Goal: Task Accomplishment & Management: Use online tool/utility

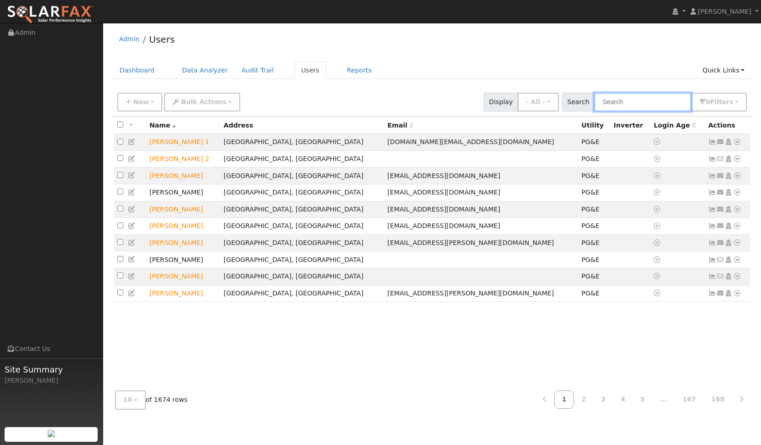
click at [639, 103] on input "text" at bounding box center [642, 102] width 97 height 19
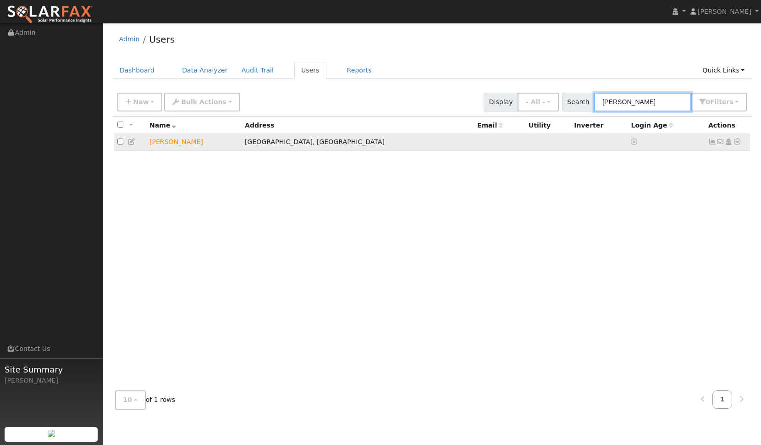
type input "[PERSON_NAME]"
click at [160, 143] on td "[PERSON_NAME]" at bounding box center [193, 142] width 95 height 17
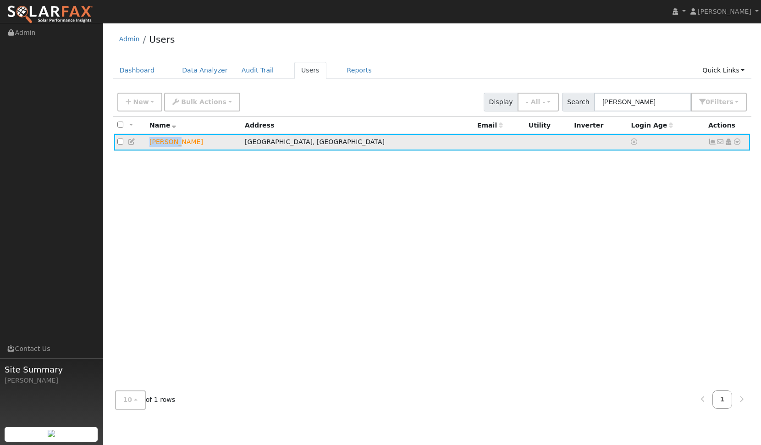
click at [160, 143] on td "[PERSON_NAME]" at bounding box center [193, 142] width 95 height 17
click at [117, 143] on input "checkbox" at bounding box center [120, 141] width 6 height 6
checkbox input "true"
click at [128, 143] on icon at bounding box center [132, 141] width 8 height 6
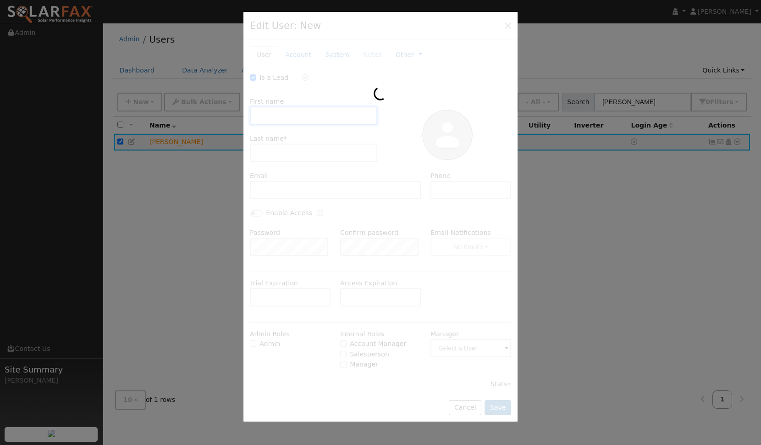
checkbox input "true"
type input "Chester"
type input "Perkins"
type input "(707) 301-5152"
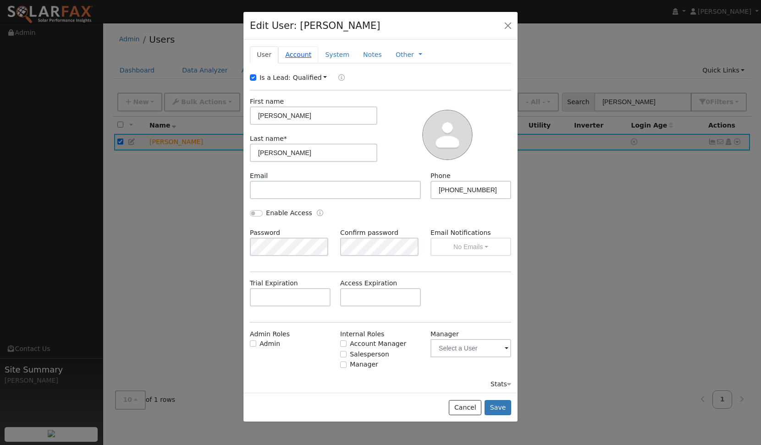
click at [300, 56] on link "Account" at bounding box center [298, 54] width 40 height 17
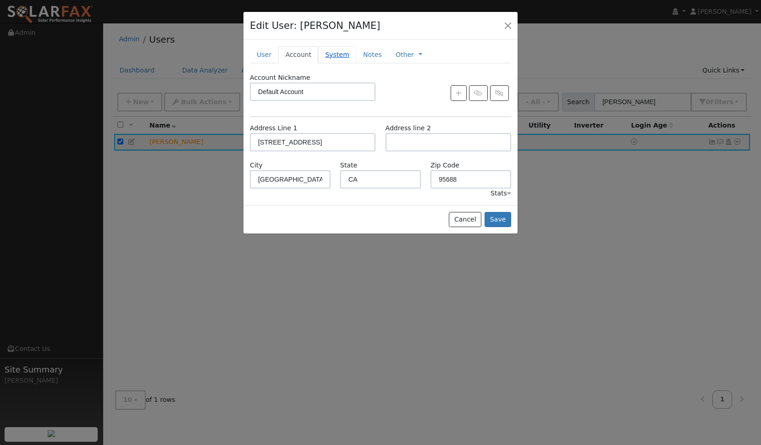
click at [325, 51] on link "System" at bounding box center [337, 54] width 38 height 17
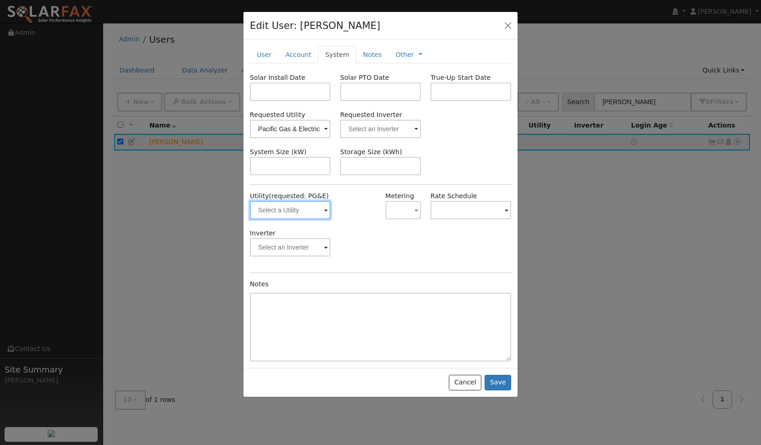
click at [325, 216] on input "text" at bounding box center [290, 210] width 81 height 18
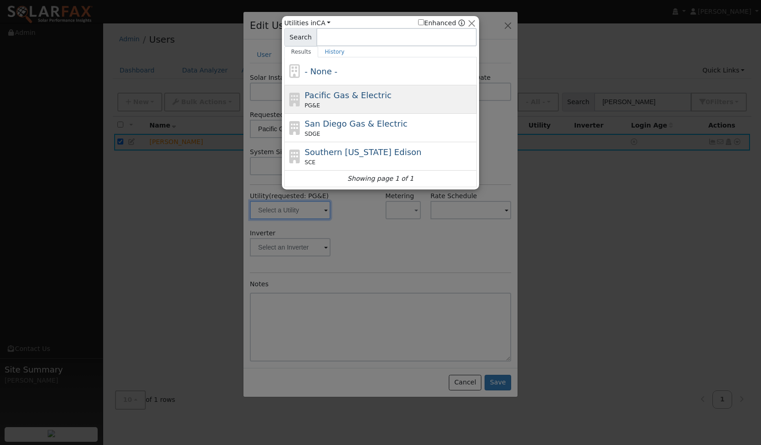
click at [332, 104] on div "PG&E" at bounding box center [390, 105] width 170 height 8
type input "PG&E"
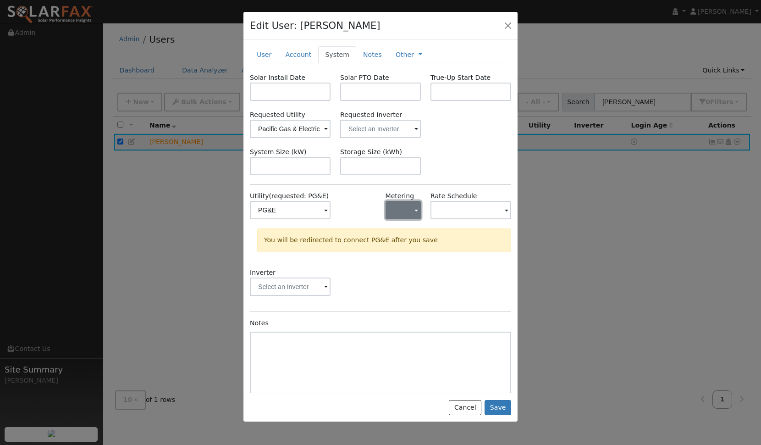
click at [415, 212] on span "button" at bounding box center [417, 211] width 4 height 10
click at [409, 234] on link "- None -" at bounding box center [414, 230] width 64 height 13
click at [464, 213] on input "text" at bounding box center [471, 210] width 81 height 18
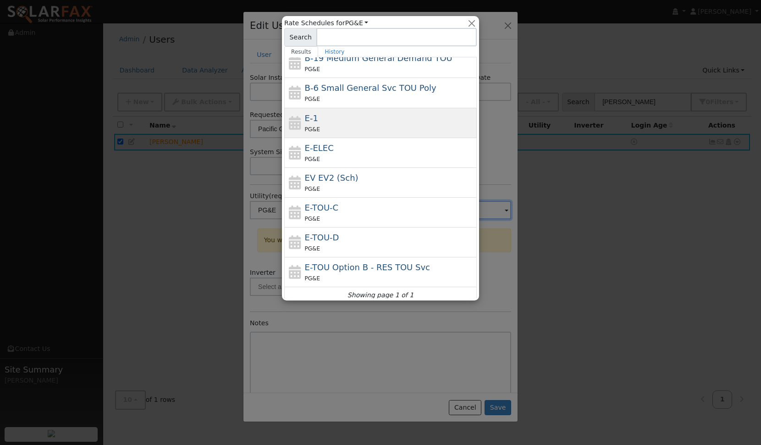
scroll to position [101, 0]
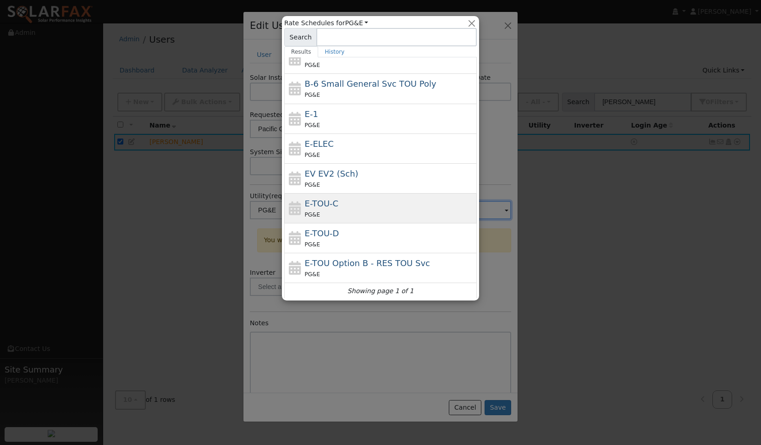
click at [350, 213] on div "PG&E" at bounding box center [390, 215] width 170 height 10
type input "E-TOU-C"
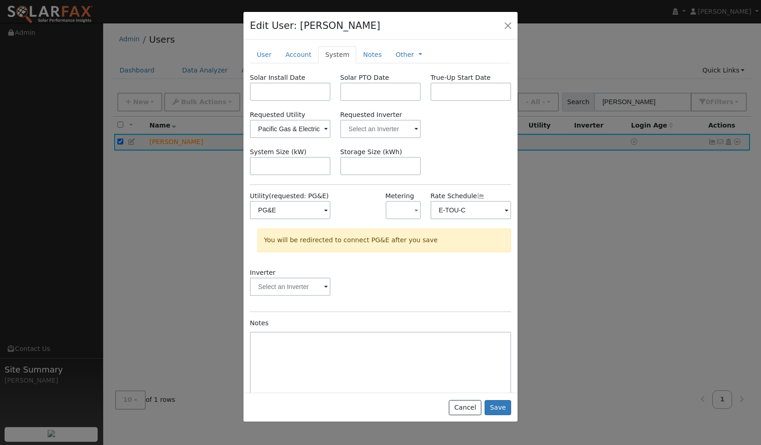
click at [372, 286] on div "Inverter" at bounding box center [380, 286] width 271 height 37
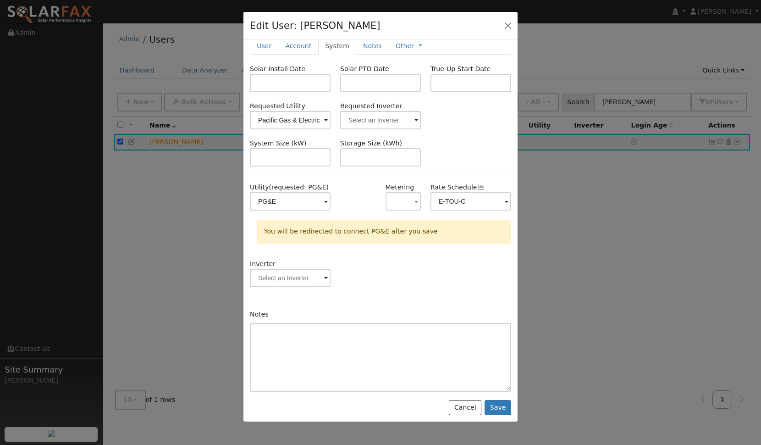
scroll to position [13, 0]
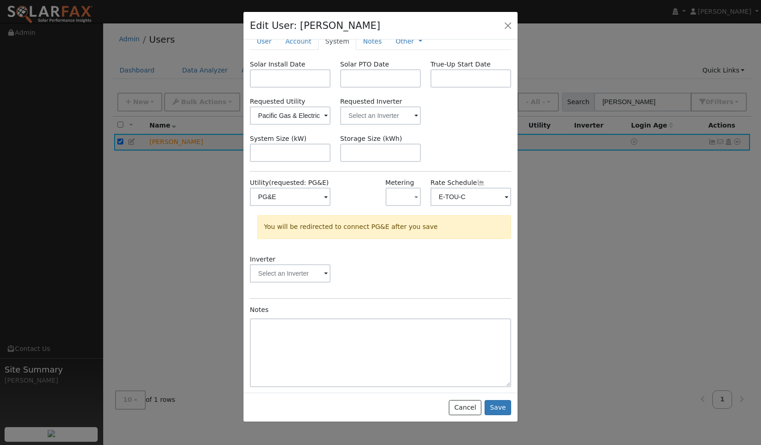
click at [410, 227] on div "You will be redirected to connect PG&E after you save" at bounding box center [384, 226] width 254 height 23
click at [498, 409] on button "Save" at bounding box center [498, 408] width 27 height 16
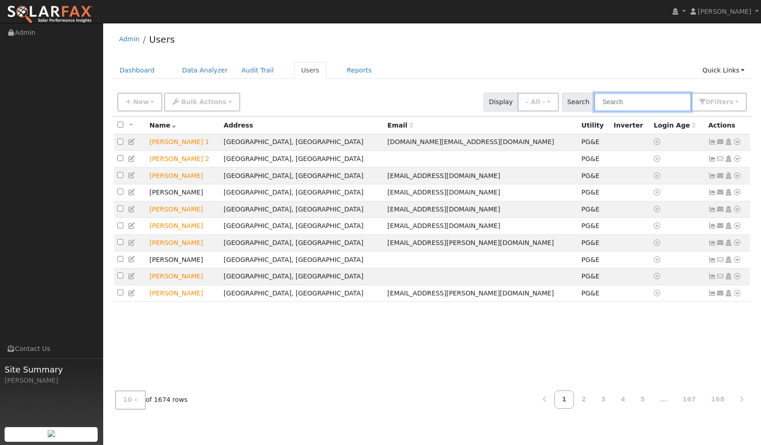
click at [638, 102] on input "text" at bounding box center [642, 102] width 97 height 19
click at [638, 100] on input "text" at bounding box center [642, 102] width 97 height 19
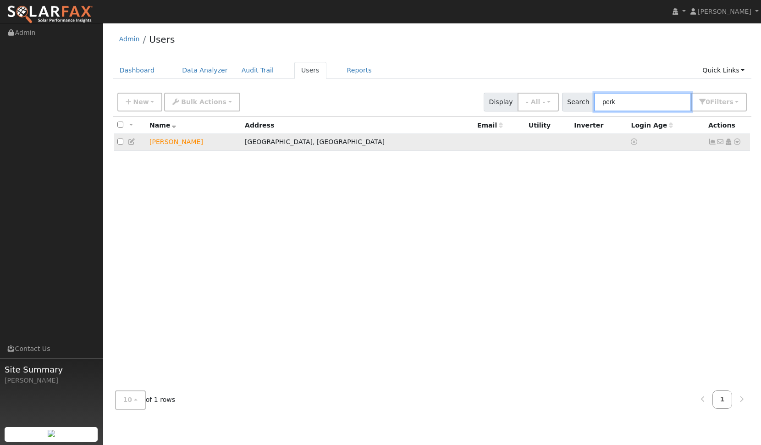
type input "perk"
click at [119, 144] on input "checkbox" at bounding box center [120, 141] width 6 height 6
checkbox input "true"
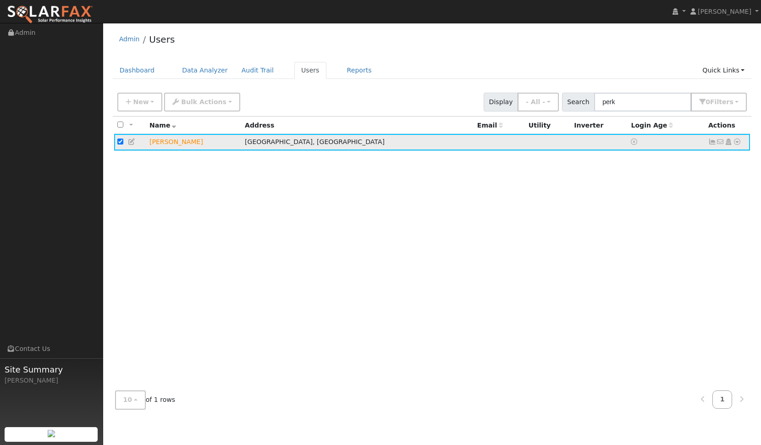
click at [737, 142] on icon at bounding box center [737, 141] width 8 height 6
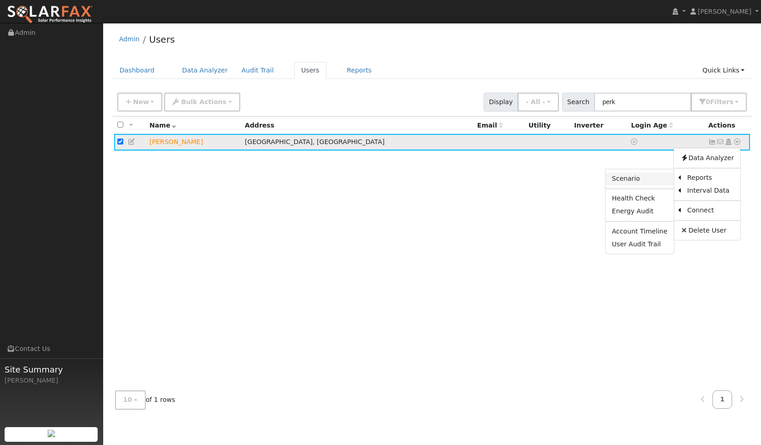
click at [652, 179] on link "Scenario" at bounding box center [640, 178] width 68 height 13
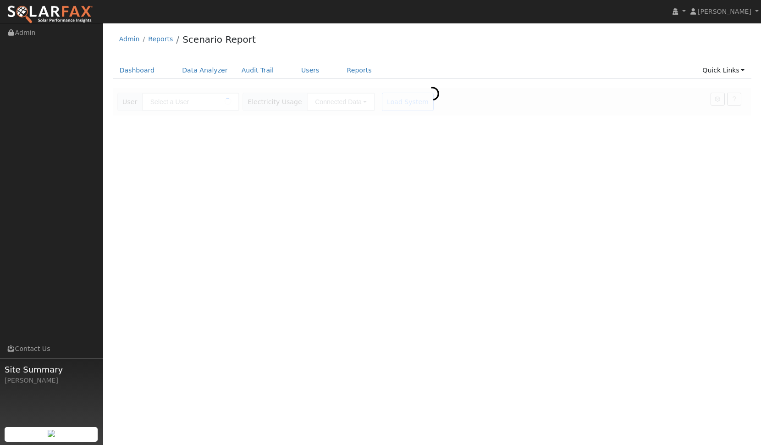
type input "[PERSON_NAME]"
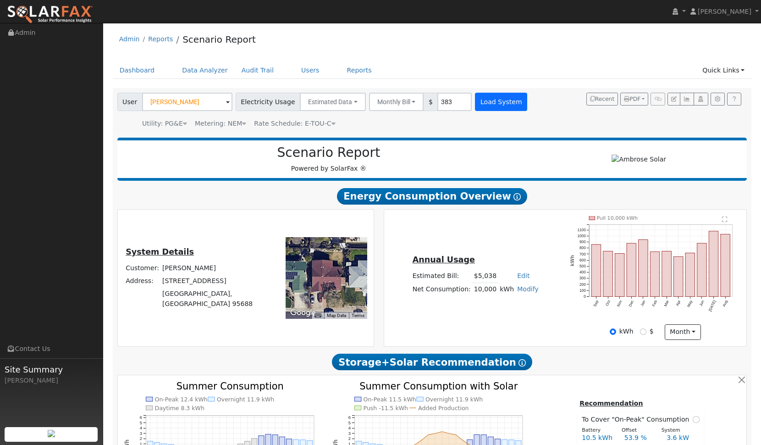
type input "12491"
type input "412"
type input "12491"
type input "4"
type input "378"
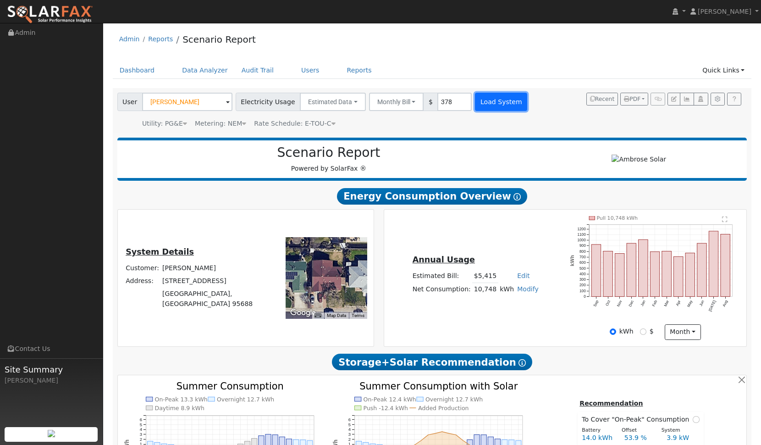
click at [488, 103] on button "Load System" at bounding box center [501, 102] width 52 height 18
type input "12491"
